Goal: Communication & Community: Answer question/provide support

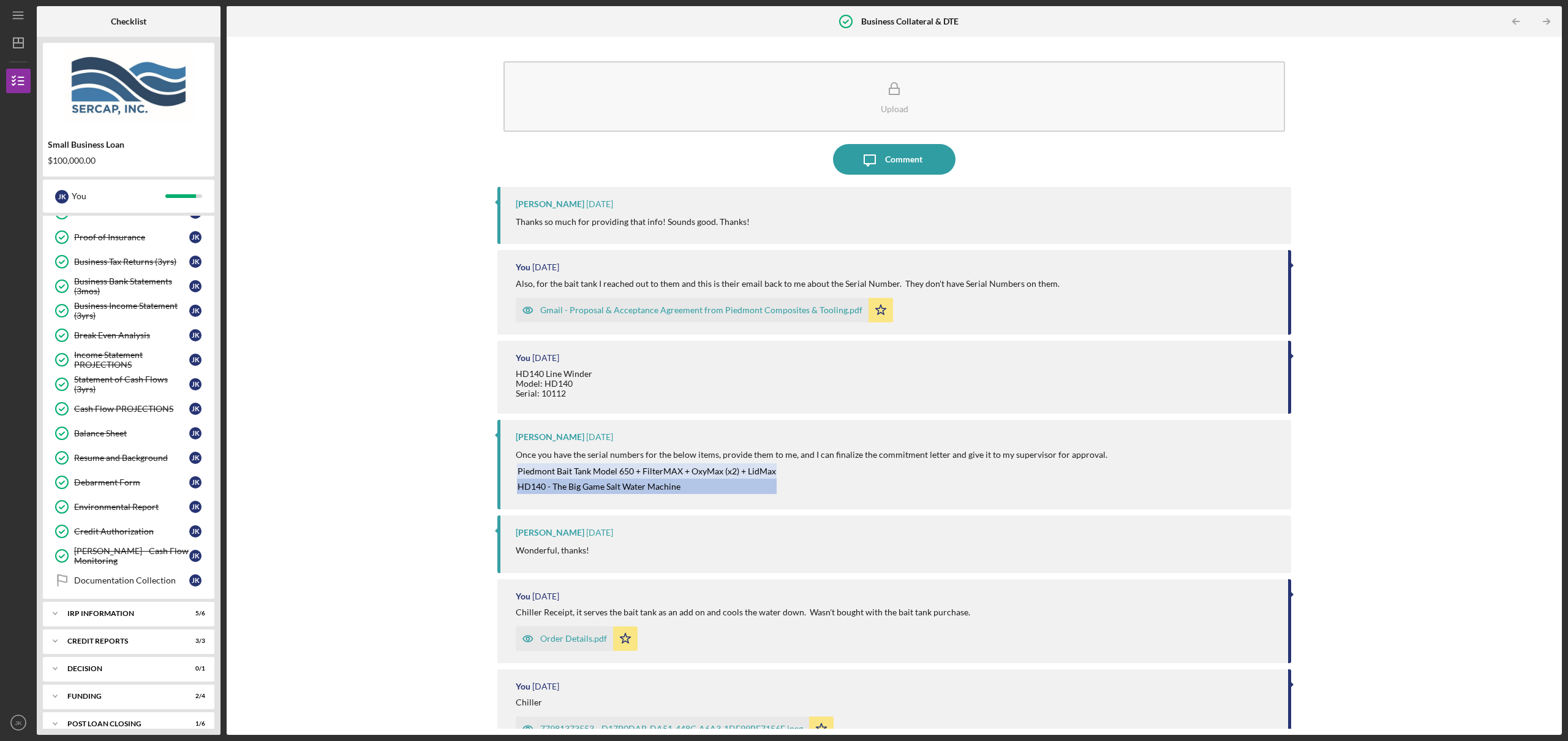
scroll to position [352, 0]
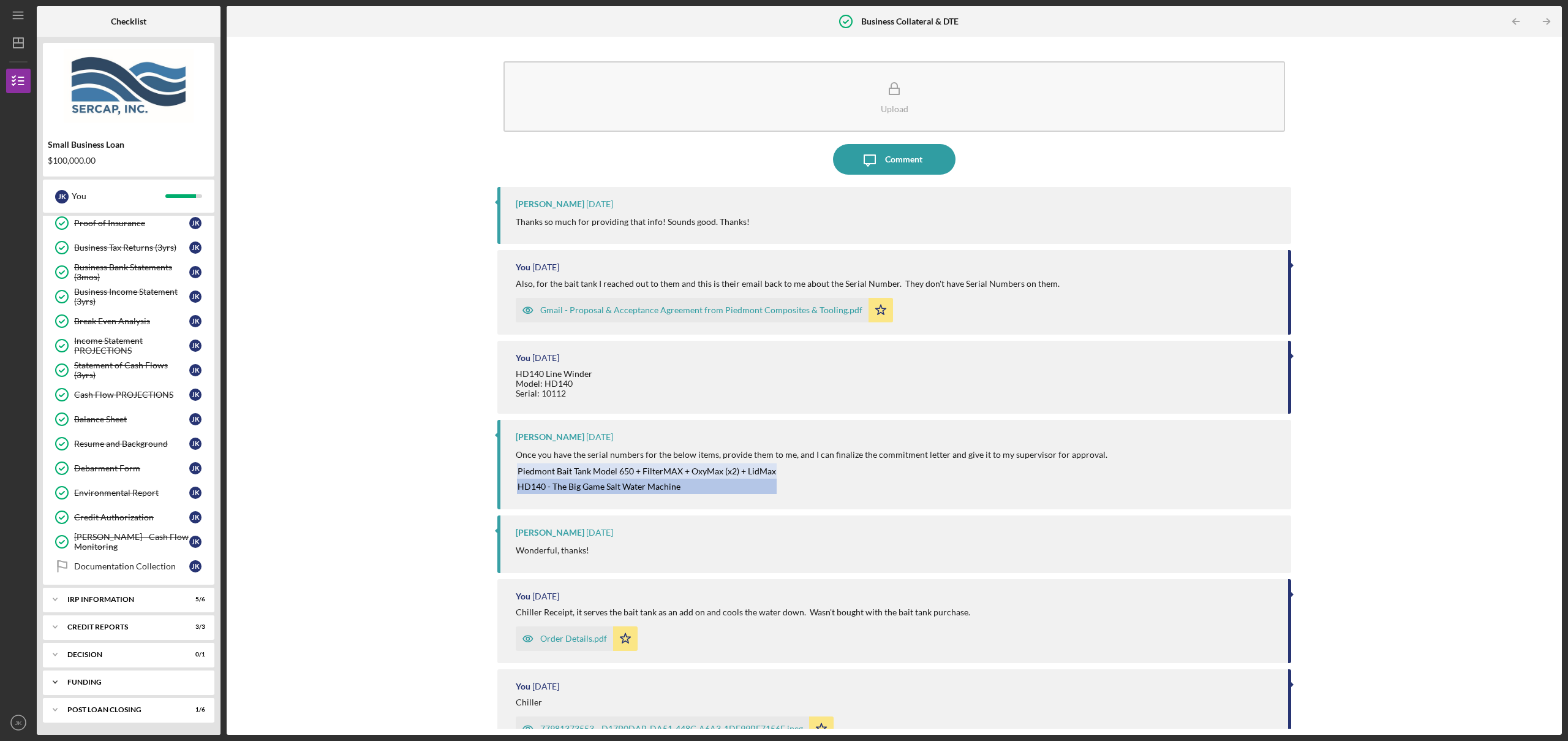
click at [111, 678] on div "Icon/Expander Funding 2 / 4" at bounding box center [128, 682] width 171 height 24
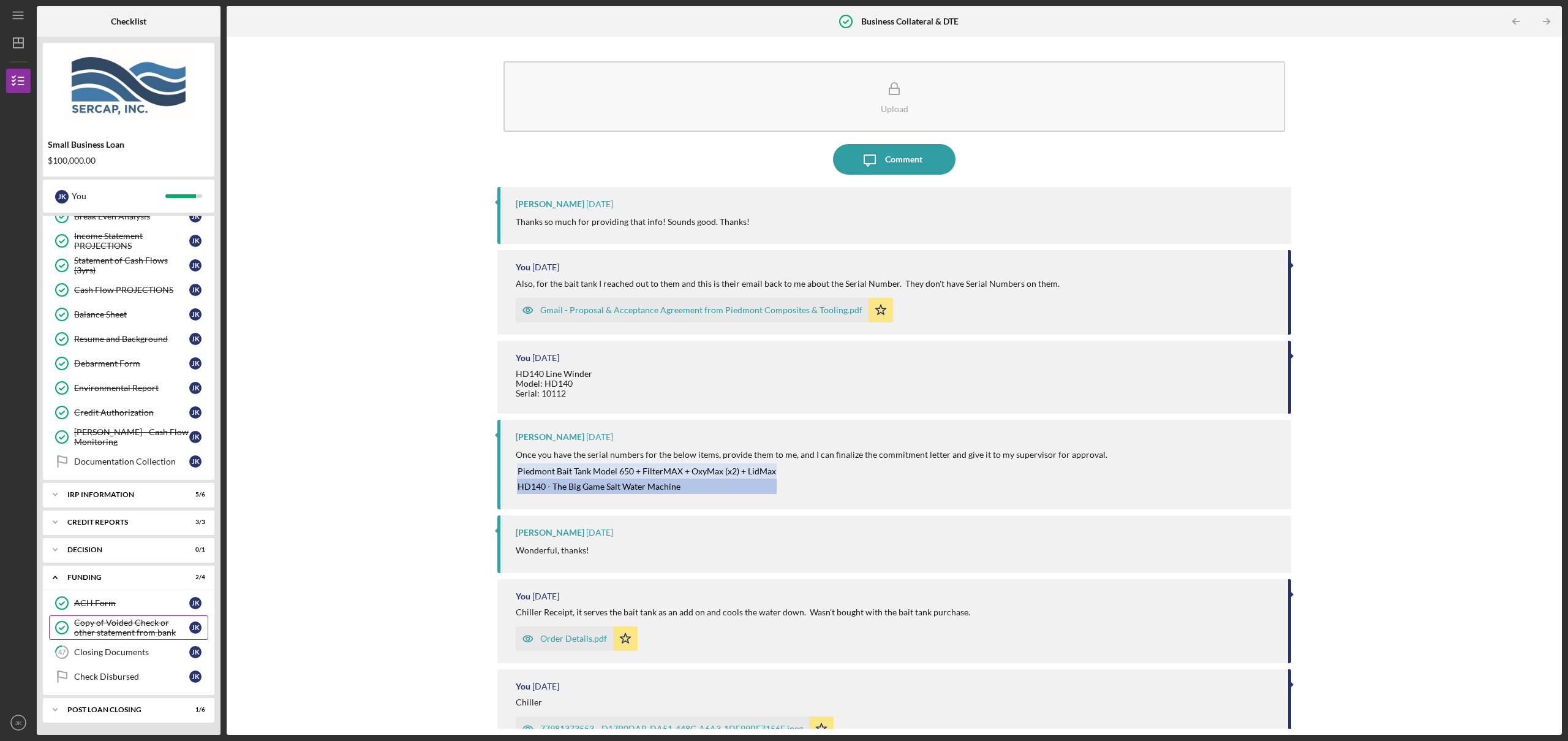
click at [124, 634] on div "Copy of Voided Check or other statement from bank" at bounding box center [132, 627] width 115 height 20
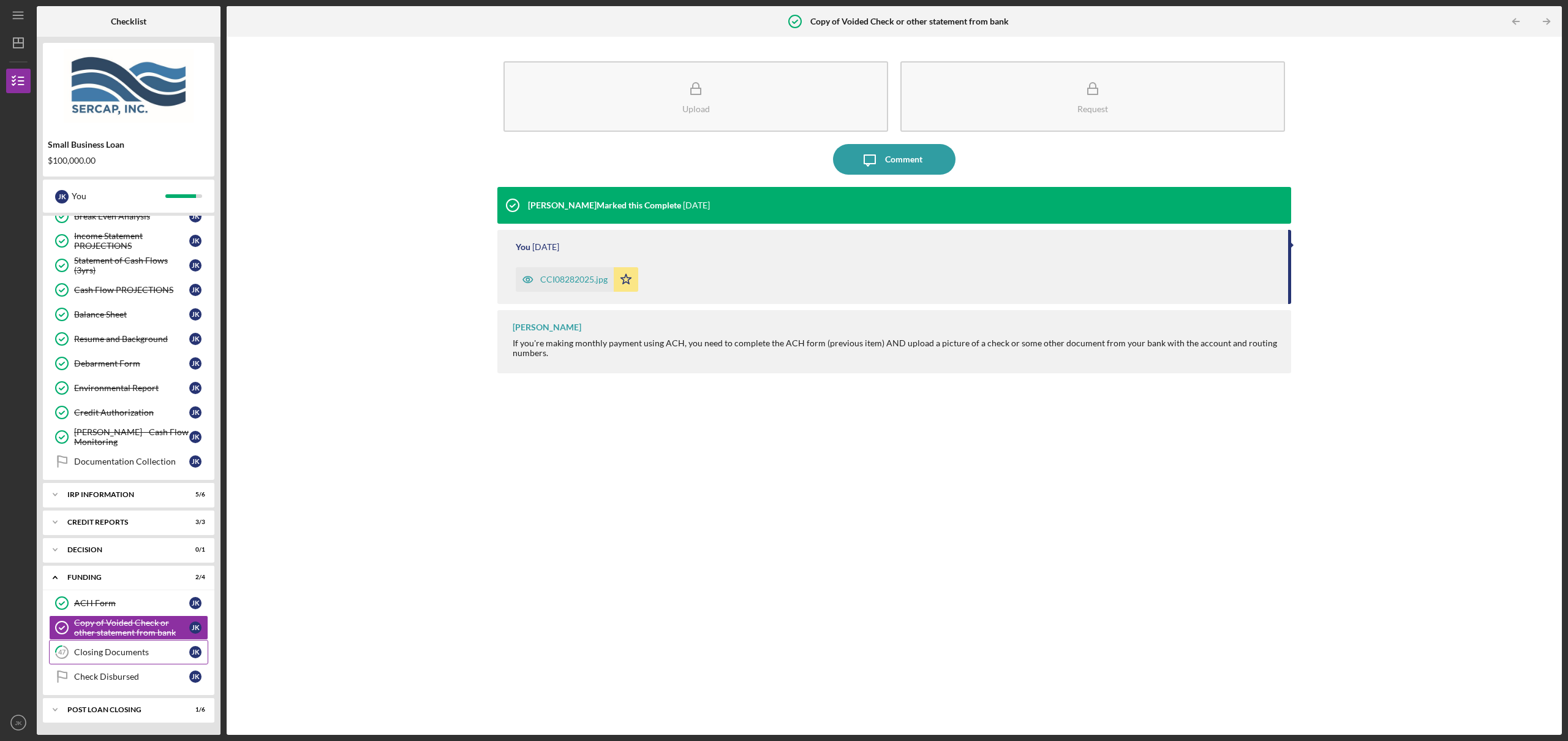
click at [121, 651] on div "Closing Documents" at bounding box center [132, 651] width 115 height 9
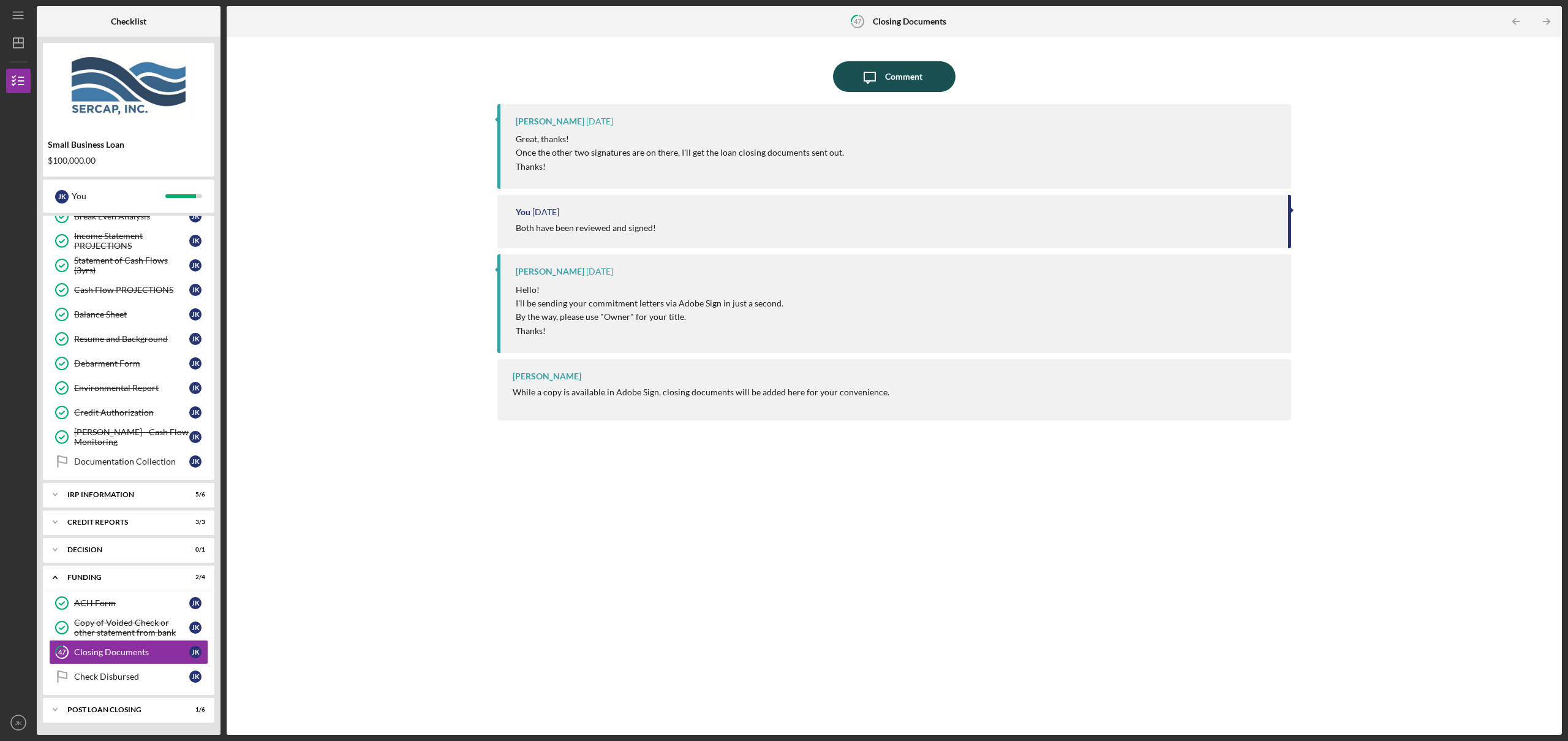
click at [892, 78] on div "Comment" at bounding box center [903, 77] width 37 height 31
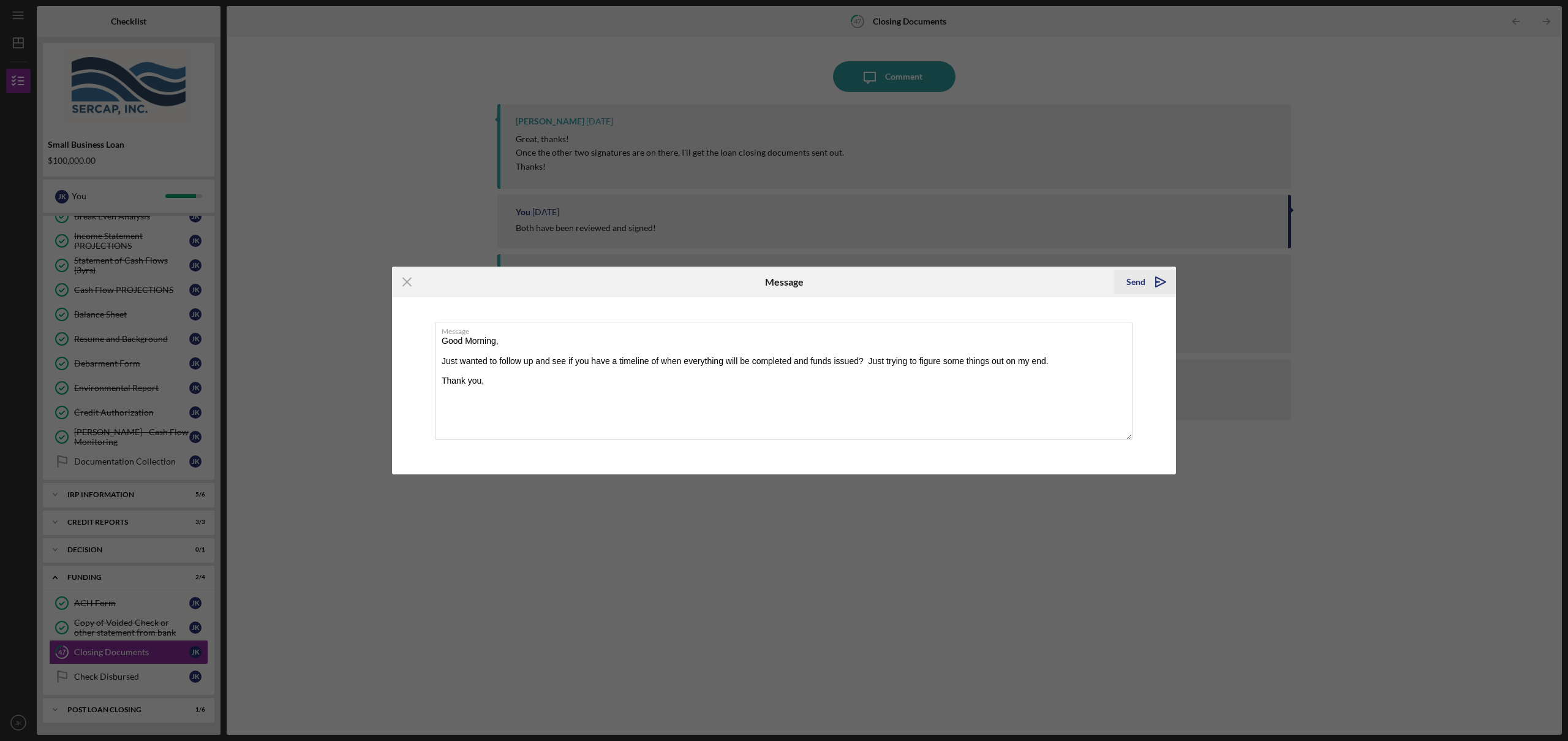
type textarea "Good Morning, Just wanted to follow up and see if you have a timeline of when e…"
click at [1143, 277] on div "Send" at bounding box center [1136, 282] width 19 height 24
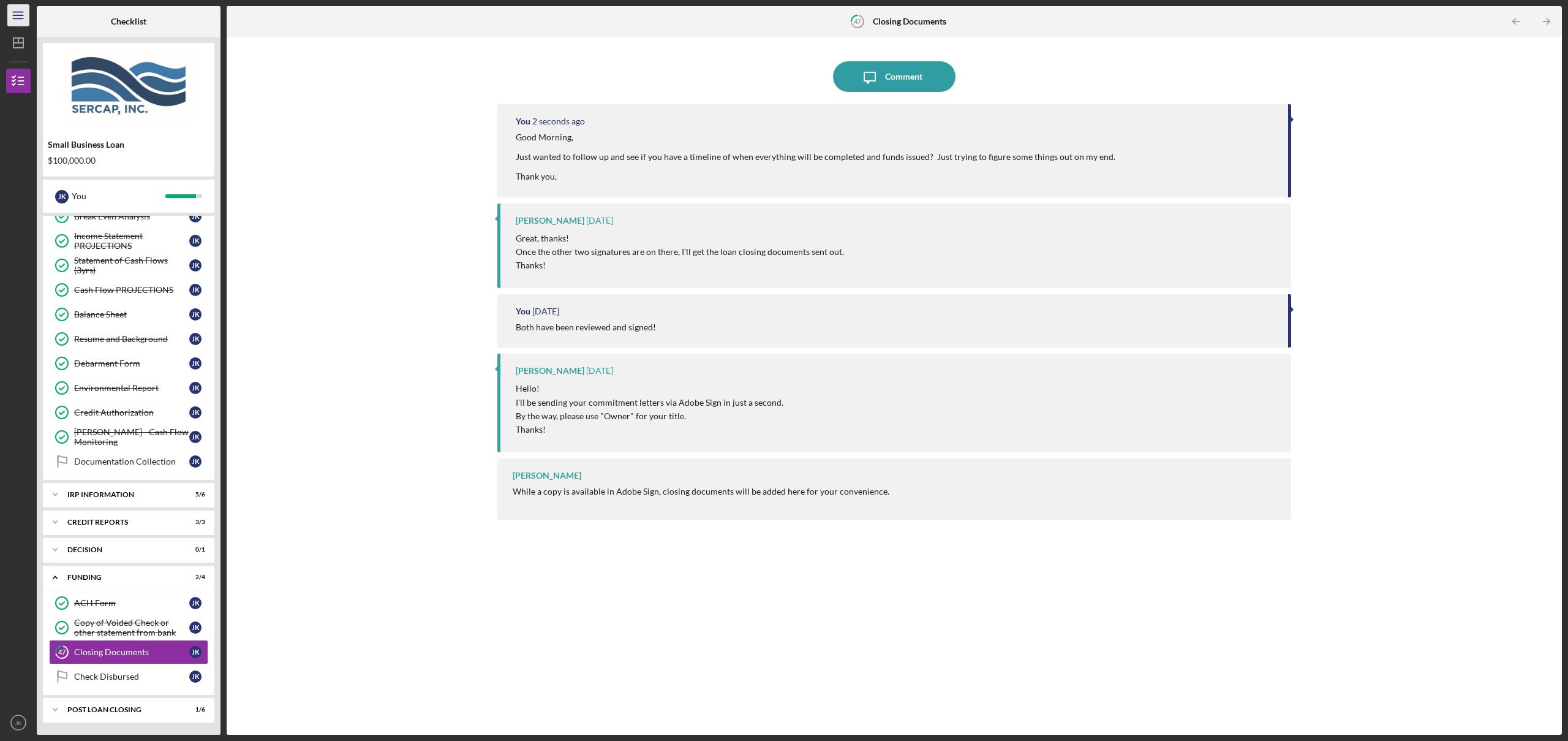
click at [13, 14] on icon "Icon/Menu" at bounding box center [19, 16] width 28 height 28
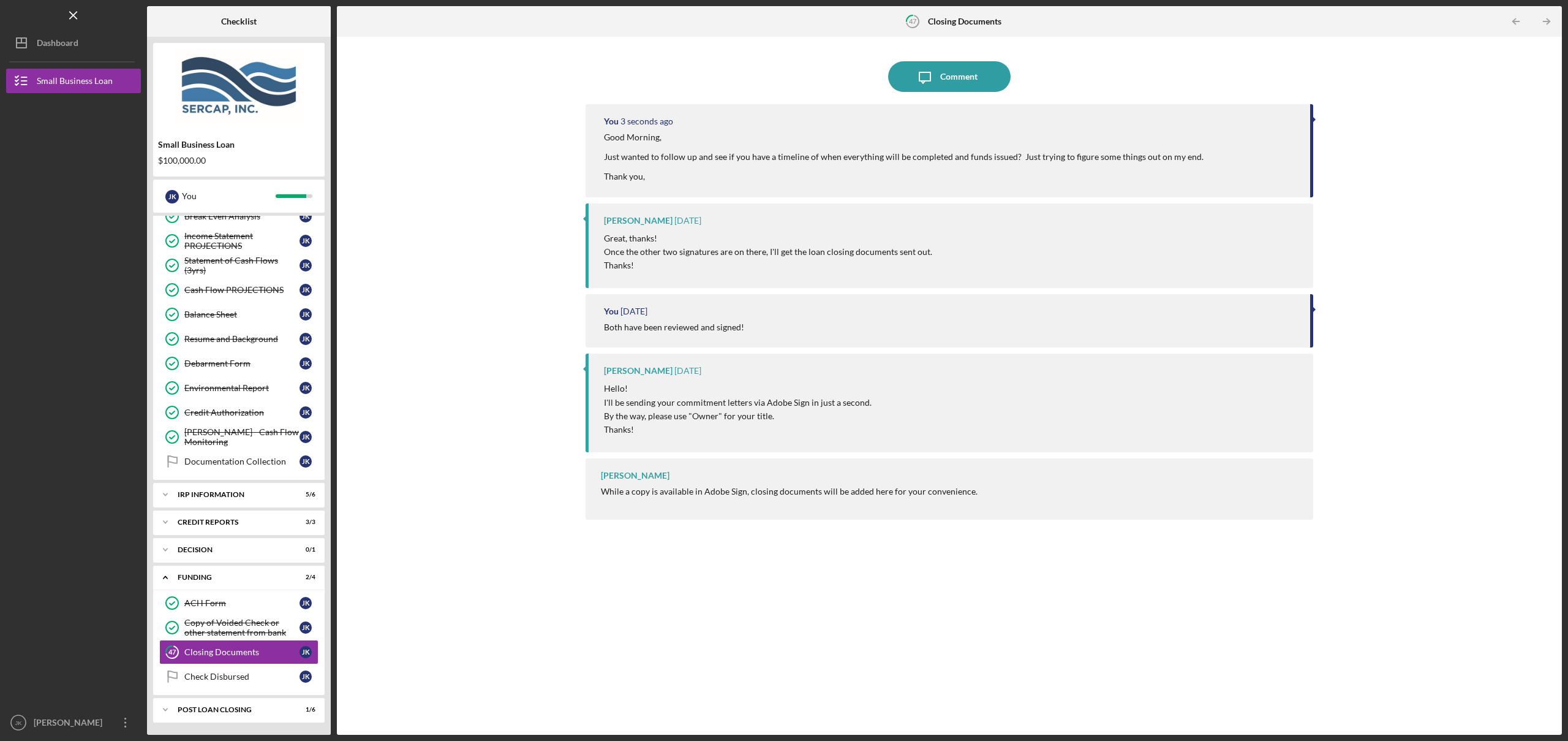
click at [15, 14] on div "Logo-Reversed Created with Sketch. Icon/Menu Close" at bounding box center [73, 16] width 134 height 31
